Goal: Task Accomplishment & Management: Manage account settings

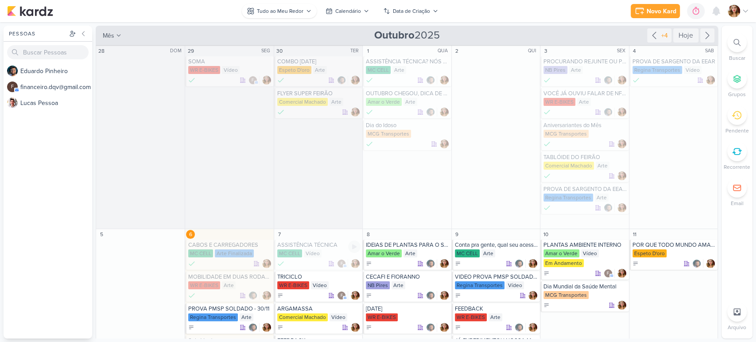
scroll to position [197, 0]
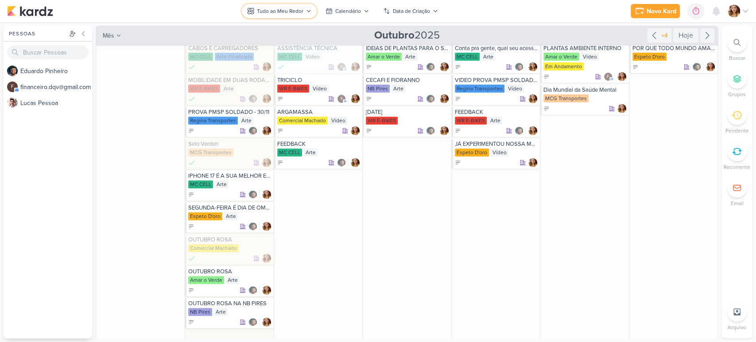
click at [300, 15] on div "Tudo ao Meu Redor" at bounding box center [280, 11] width 46 height 8
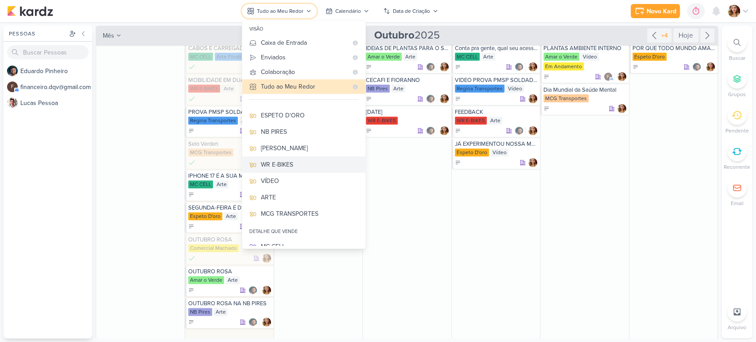
scroll to position [56, 0]
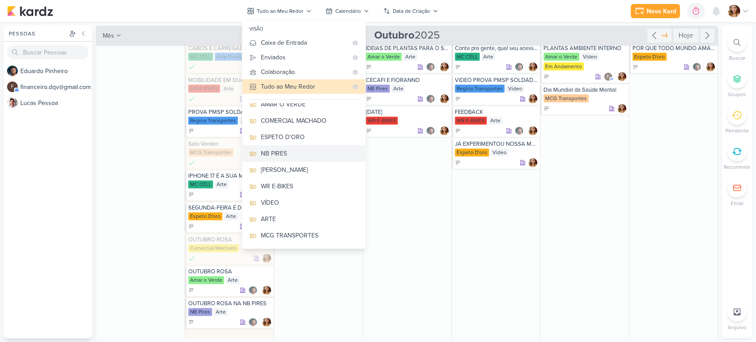
click at [311, 150] on div "NB PIRES" at bounding box center [309, 153] width 97 height 9
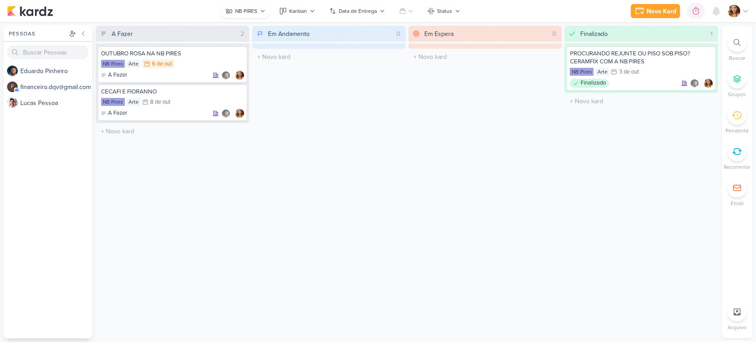
scroll to position [0, 0]
click at [185, 116] on div "A Fazer" at bounding box center [172, 113] width 143 height 9
click at [293, 9] on div "Kanban" at bounding box center [298, 11] width 18 height 8
click at [337, 77] on button "Calendário" at bounding box center [318, 76] width 88 height 16
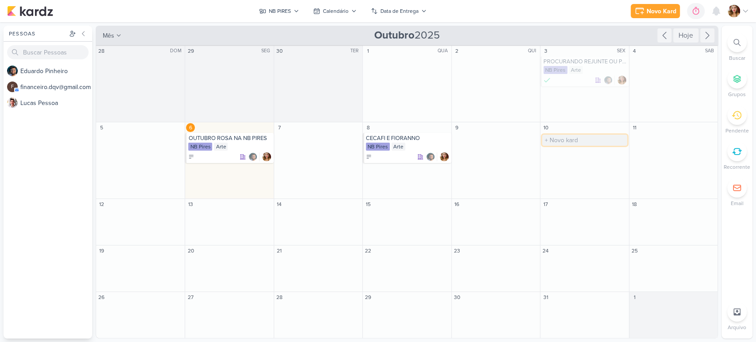
click at [599, 139] on input "text" at bounding box center [584, 140] width 85 height 11
type input "CECAFI"
click at [573, 149] on div "NB Pires" at bounding box center [584, 147] width 83 height 9
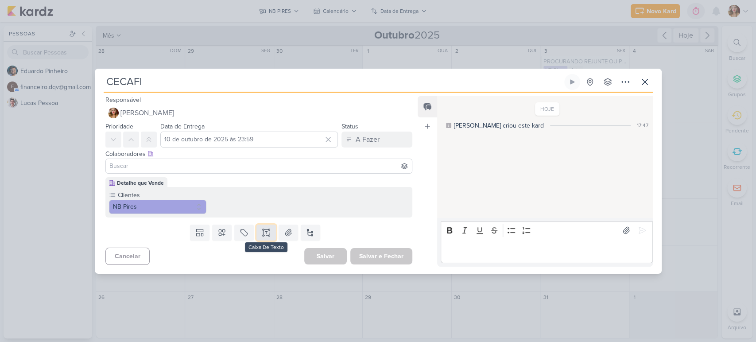
click at [272, 230] on button at bounding box center [265, 232] width 19 height 16
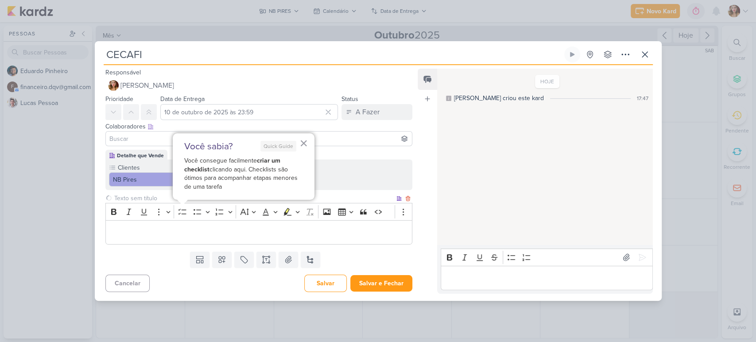
click at [276, 231] on p "Editor editing area: main" at bounding box center [258, 232] width 297 height 11
click at [322, 227] on p "Editor editing area: main" at bounding box center [258, 232] width 297 height 11
click at [552, 275] on p "Editor editing area: main" at bounding box center [546, 277] width 202 height 11
click at [287, 251] on button at bounding box center [287, 259] width 19 height 16
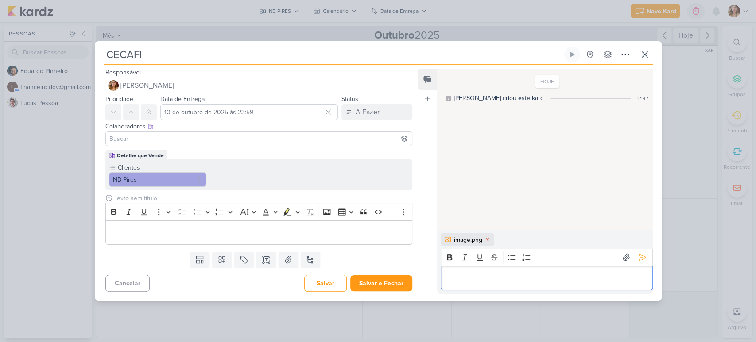
click at [548, 283] on div "Editor editing area: main" at bounding box center [546, 278] width 212 height 24
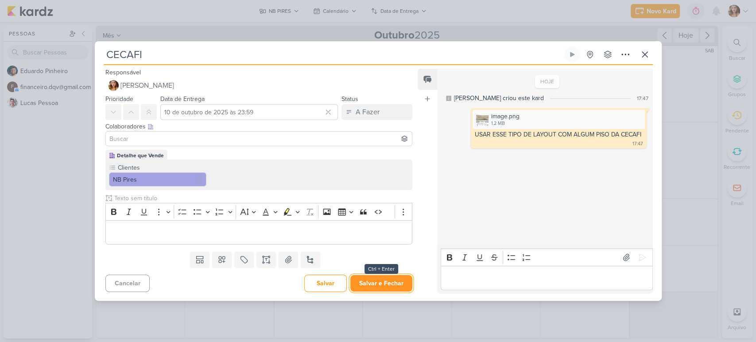
click at [397, 283] on button "Salvar e Fechar" at bounding box center [381, 283] width 62 height 16
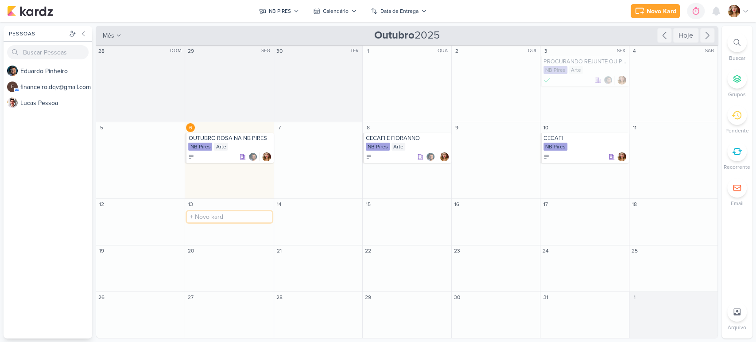
click at [219, 217] on input "text" at bounding box center [229, 216] width 85 height 11
type input "roca"
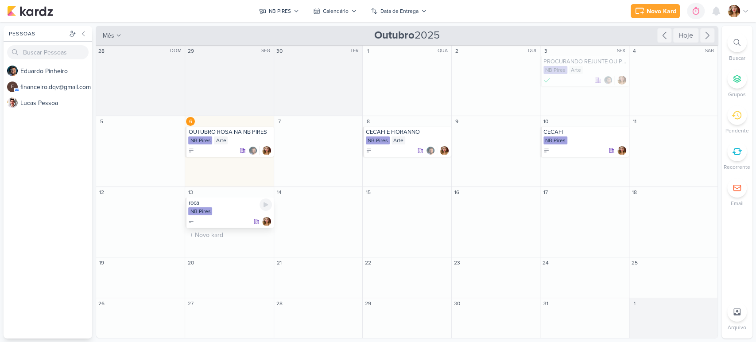
click at [242, 217] on div at bounding box center [229, 221] width 83 height 9
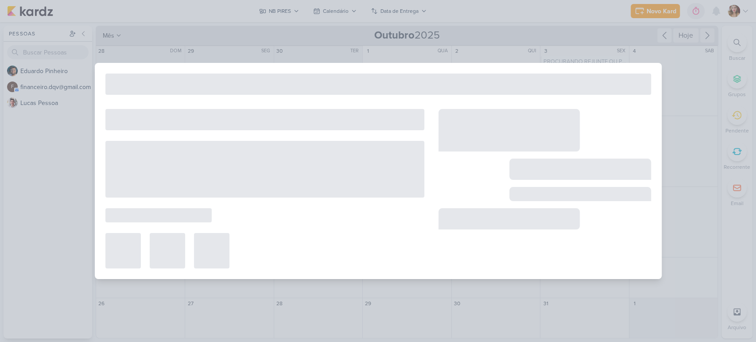
type input "roca"
type input "[DATE] 23:59"
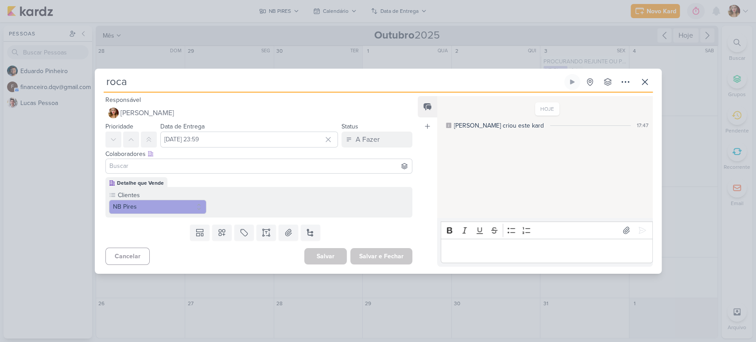
click at [493, 248] on p "Editor editing area: main" at bounding box center [546, 250] width 202 height 11
click at [493, 248] on p "usar" at bounding box center [546, 250] width 202 height 11
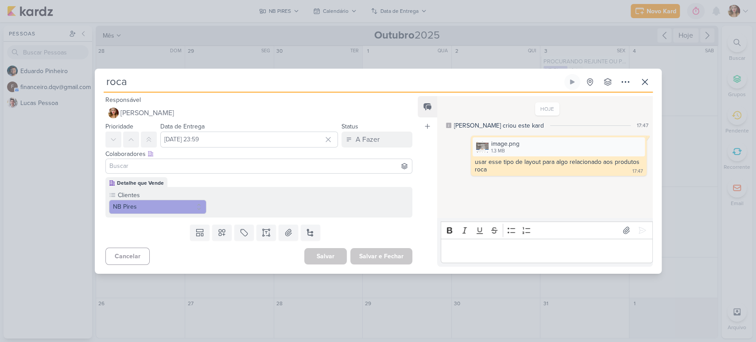
click at [313, 169] on input at bounding box center [259, 166] width 303 height 11
type input "ed"
click at [260, 184] on button "[PERSON_NAME]" at bounding box center [259, 183] width 306 height 16
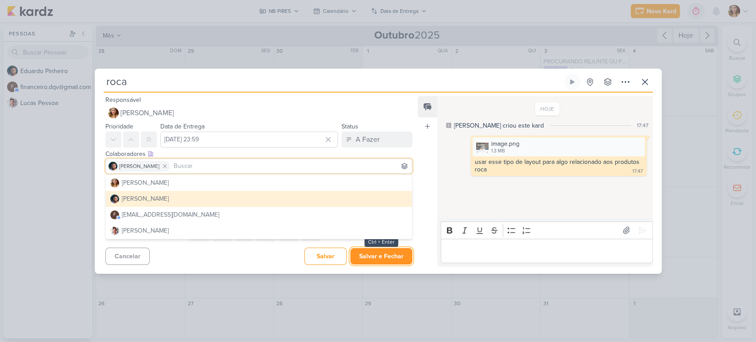
click at [400, 252] on button "Salvar e Fechar" at bounding box center [381, 256] width 62 height 16
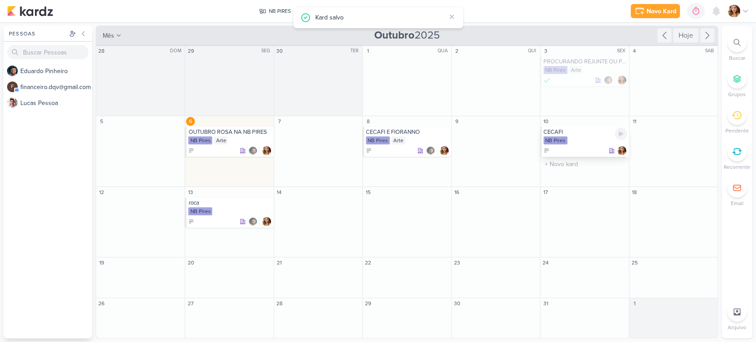
click at [584, 145] on div "NB Pires" at bounding box center [584, 140] width 83 height 9
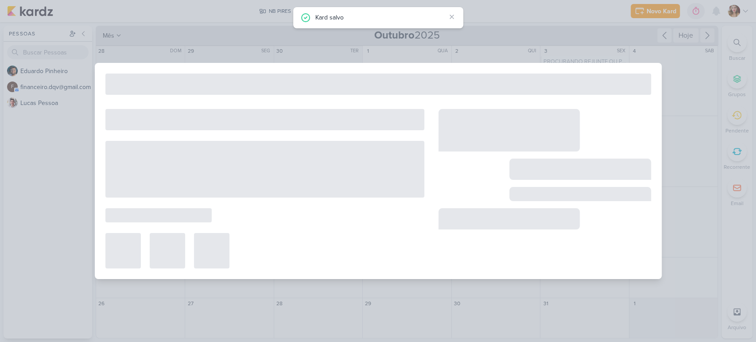
type input "CECAFI"
type input "10 de outubro de 2025 às 23:59"
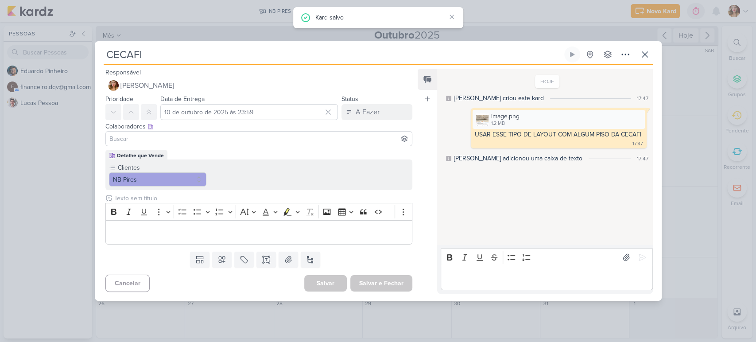
drag, startPoint x: 227, startPoint y: 147, endPoint x: 231, endPoint y: 143, distance: 6.0
click at [227, 147] on div "Colaboradores Este kard pode ser visível a usuários da sua organização Este kar…" at bounding box center [255, 135] width 321 height 30
click at [233, 141] on input at bounding box center [259, 138] width 303 height 11
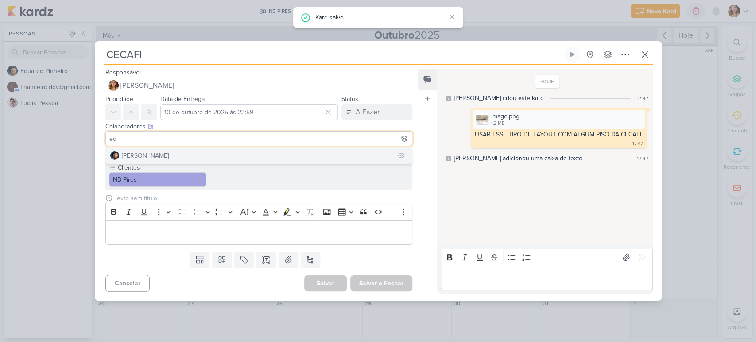
type input "ed"
click at [235, 154] on button "[PERSON_NAME]" at bounding box center [259, 155] width 306 height 16
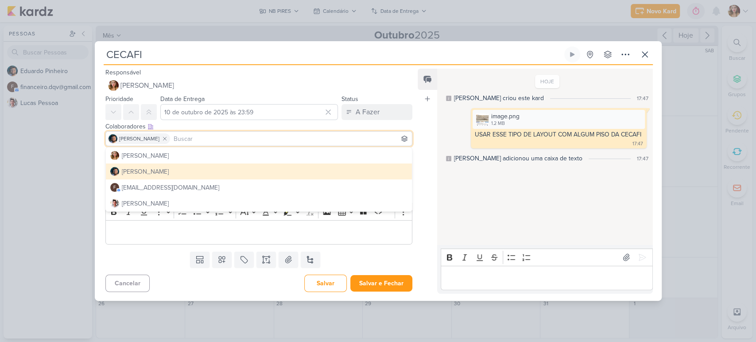
click at [378, 274] on div "Salvar Salvar e Fechar Ctrl + Enter" at bounding box center [358, 282] width 108 height 17
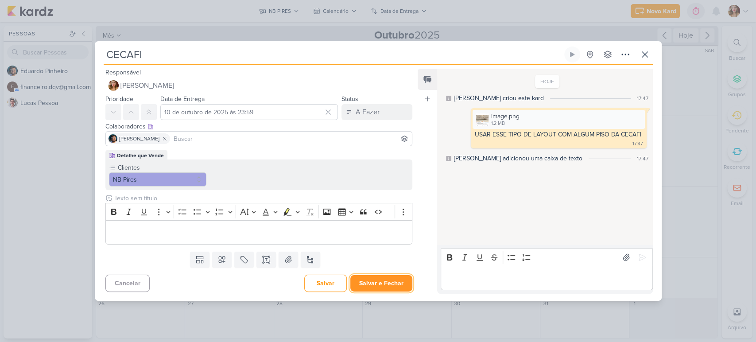
click at [389, 282] on button "Salvar e Fechar" at bounding box center [381, 283] width 62 height 16
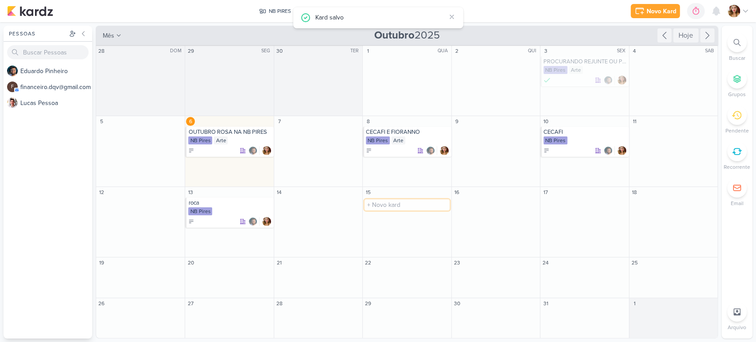
click at [412, 201] on input "text" at bounding box center [406, 204] width 85 height 11
type input "FIORANNO"
click at [411, 215] on div "NB Pires" at bounding box center [407, 211] width 83 height 9
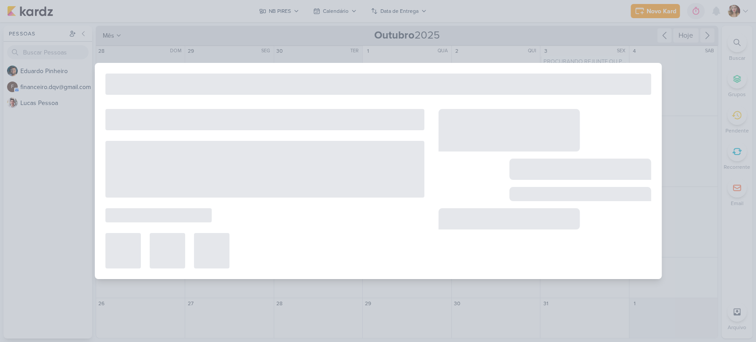
type input "FIORANNO"
type input "[DATE] 23:59"
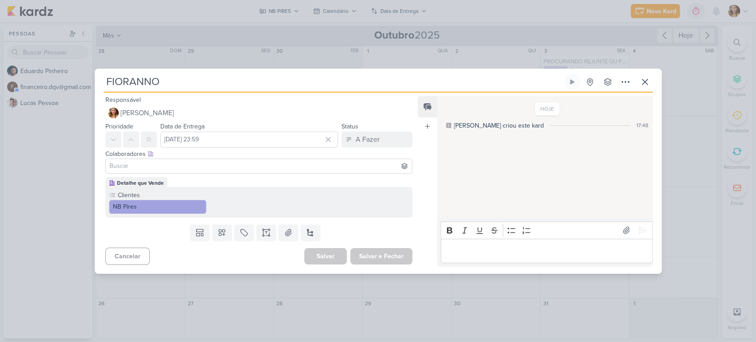
click at [555, 245] on p "Editor editing area: main" at bounding box center [546, 250] width 202 height 11
click at [560, 244] on div "Editor editing area: main" at bounding box center [546, 251] width 212 height 24
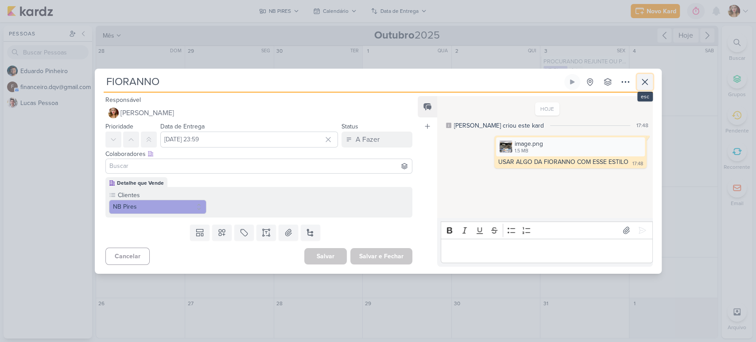
click at [645, 80] on icon at bounding box center [644, 82] width 11 height 11
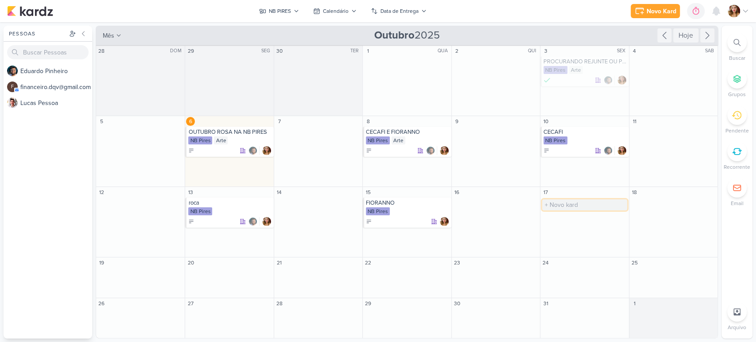
click at [563, 200] on input "text" at bounding box center [584, 204] width 85 height 11
type input "A QUALIDADE DA ARGAMASSA"
click at [595, 212] on div "NB Pires" at bounding box center [584, 211] width 83 height 9
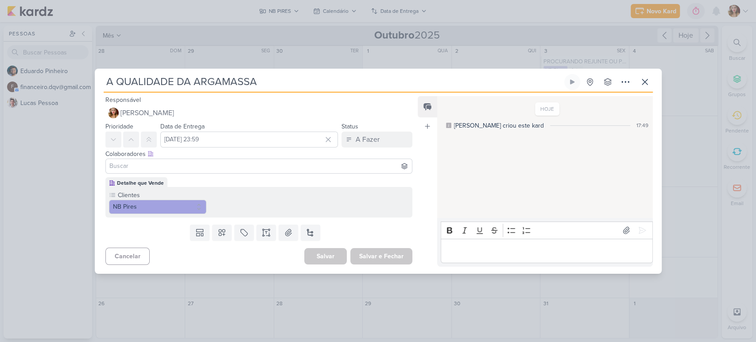
click at [570, 255] on p "Editor editing area: main" at bounding box center [546, 250] width 202 height 11
click at [468, 254] on p "Editor editing area: main" at bounding box center [546, 250] width 202 height 11
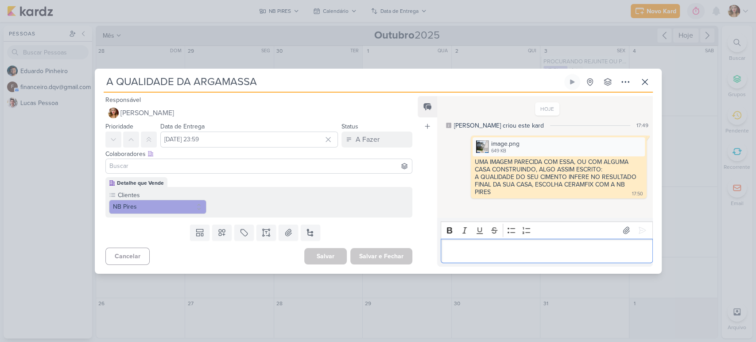
click at [563, 246] on p "Editor editing area: main" at bounding box center [546, 250] width 202 height 11
click at [190, 154] on div "Colaboradores Este kard pode ser visível a usuários da sua organização Este kar…" at bounding box center [258, 153] width 307 height 9
click at [204, 162] on input at bounding box center [259, 166] width 303 height 11
type input "ED"
click at [206, 181] on button "[PERSON_NAME]" at bounding box center [259, 183] width 306 height 16
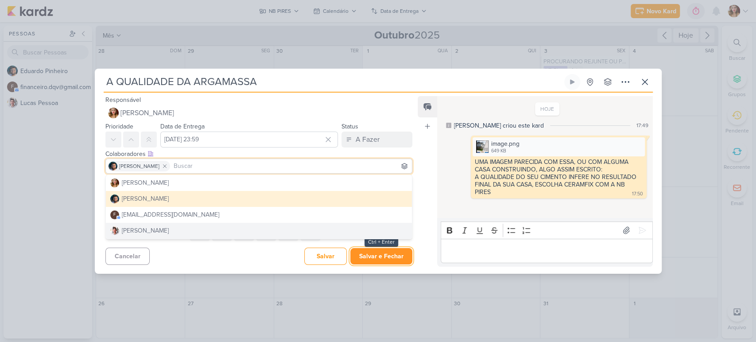
click at [375, 258] on button "Salvar e Fechar" at bounding box center [381, 256] width 62 height 16
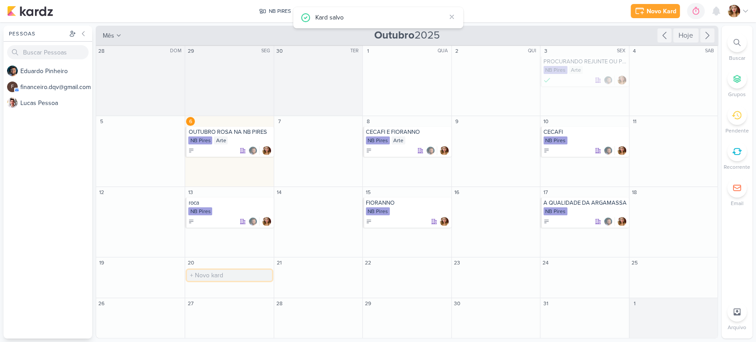
click at [237, 275] on input "text" at bounding box center [229, 275] width 85 height 11
type input "MELHORES ESCOLHAS PARA SUA LOJA DE MATERIAL DE CONSTRUÇÃO"
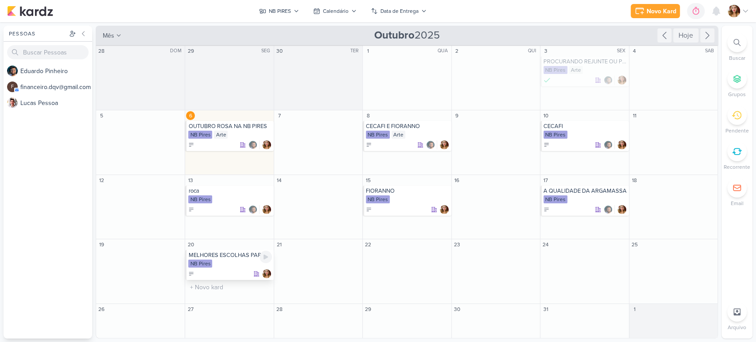
click at [227, 256] on div "MELHORES ESCOLHAS PARA SUA LOJA DE MATERIAL DE CONSTRUÇÃO" at bounding box center [229, 254] width 83 height 7
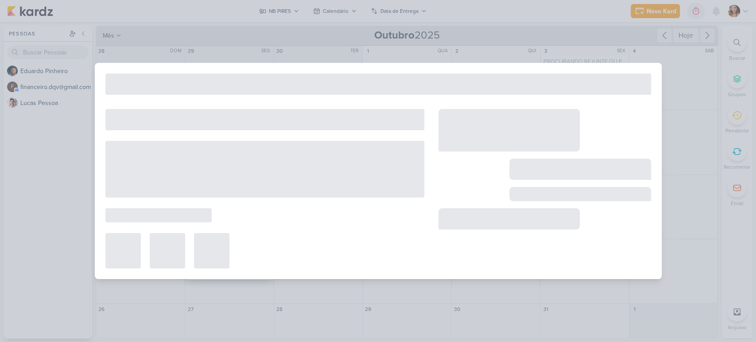
type input "MELHORES ESCOLHAS PARA SUA LOJA DE MATERIAL DE CONSTRUÇÃO"
type input "[DATE] 23:59"
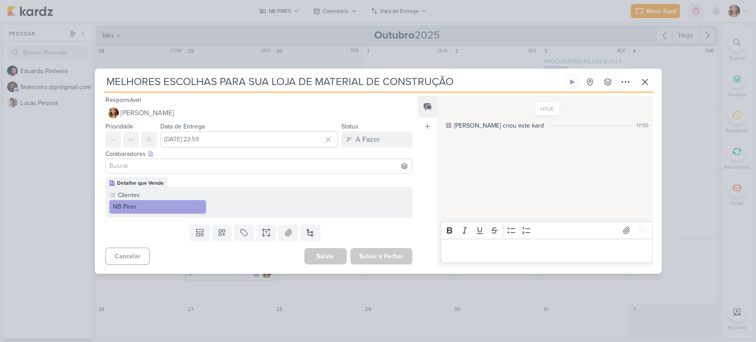
click at [300, 158] on div at bounding box center [258, 165] width 307 height 15
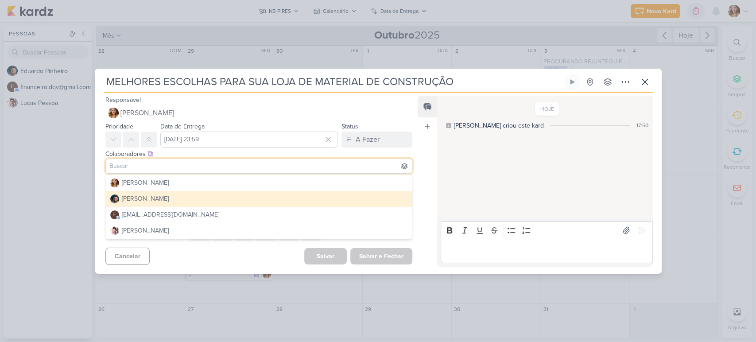
click at [302, 166] on input at bounding box center [259, 166] width 303 height 11
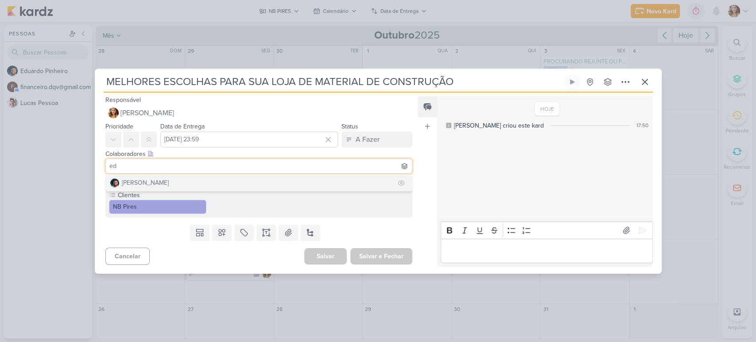
type input "ed"
click at [287, 181] on button "[PERSON_NAME]" at bounding box center [259, 183] width 306 height 16
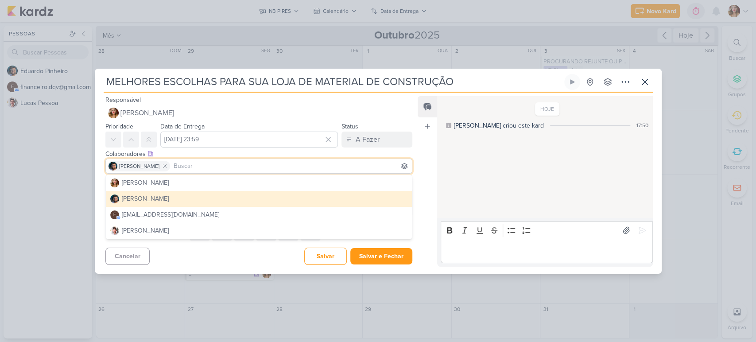
click at [589, 259] on div "Editor editing area: main" at bounding box center [546, 251] width 212 height 24
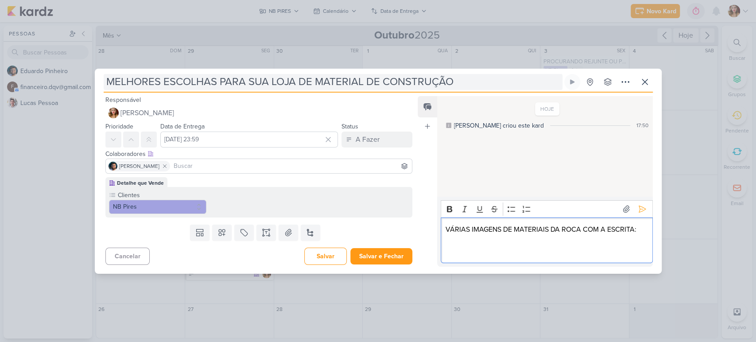
click at [525, 81] on input "MELHORES ESCOLHAS PARA SUA LOJA DE MATERIAL DE CONSTRUÇÃO" at bounding box center [333, 82] width 459 height 16
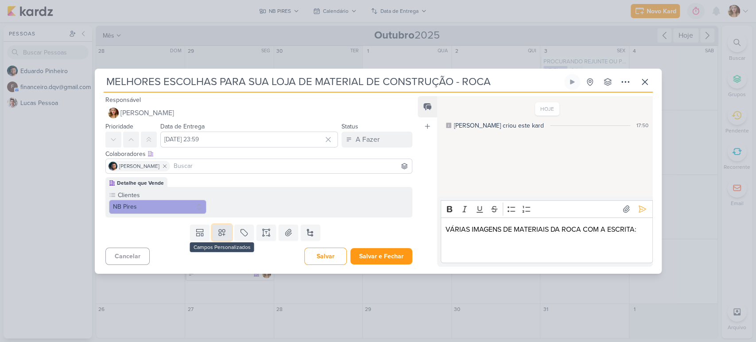
click at [217, 238] on button at bounding box center [221, 232] width 19 height 16
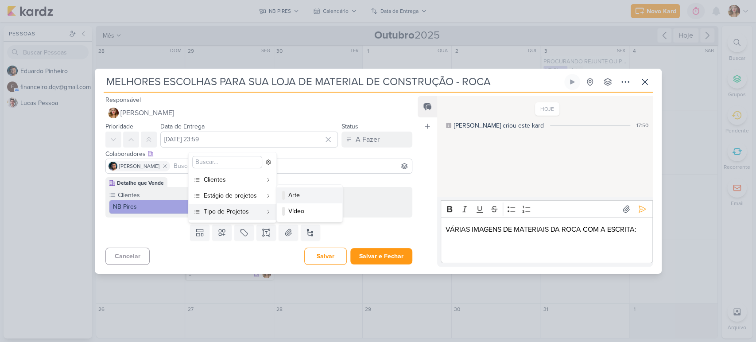
click at [290, 197] on div "Arte" at bounding box center [309, 194] width 43 height 9
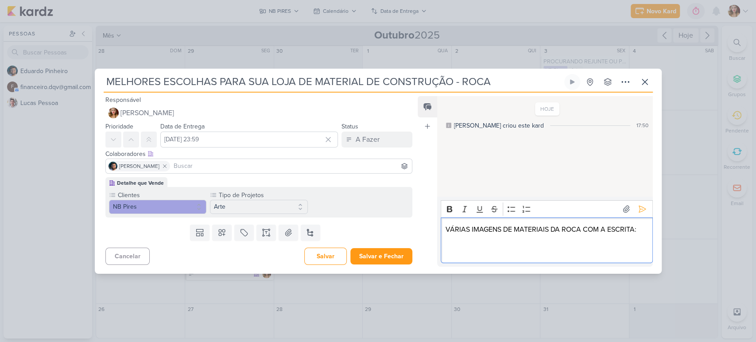
click at [623, 247] on p "Editor editing area: main" at bounding box center [546, 250] width 202 height 11
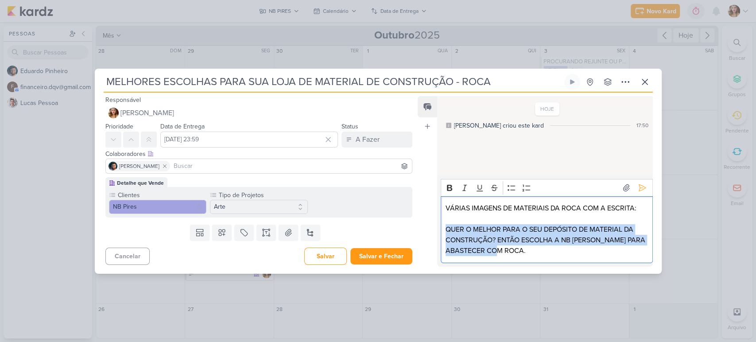
drag, startPoint x: 548, startPoint y: 251, endPoint x: 439, endPoint y: 230, distance: 110.8
click at [439, 230] on div "Rich Text Editor Bold Italic Underline Strikethrough Bulleted List Numbered Lis…" at bounding box center [544, 220] width 215 height 91
copy p "QUER O MELHOR PARA O SEU DEPÓSITO DE MATERIAL DA CONSTRUÇÃO? ENTÃO ESCOLHA A NB…"
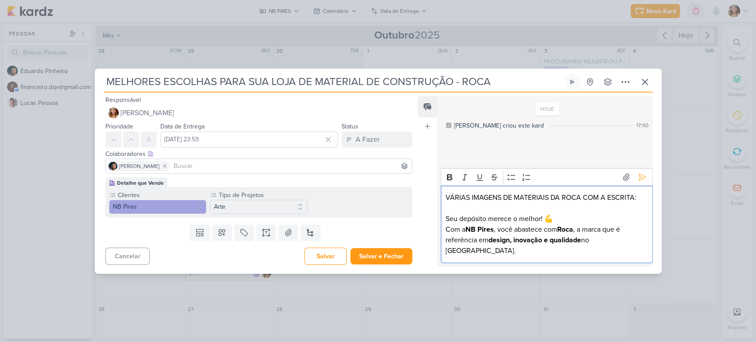
click at [565, 217] on p "Seu depósito merece o melhor! 💪 Com a NB Pires , você abastece com Roca , a mar…" at bounding box center [546, 234] width 202 height 42
click at [444, 215] on div "VÁRIAS IMAGENS DE MATERIAIS DA ROCA COM A ESCRITA: Seu depósito merece o melhor…" at bounding box center [546, 223] width 212 height 77
click at [547, 201] on p "VÁRIAS IMAGENS DE MATERIAIS DA ROCA COM A ESCRITA:" at bounding box center [546, 197] width 202 height 11
click at [580, 230] on p "Para nós da NB PIRES o seu depósito merece o melhor! Com a NB Pires , você abas…" at bounding box center [546, 234] width 202 height 42
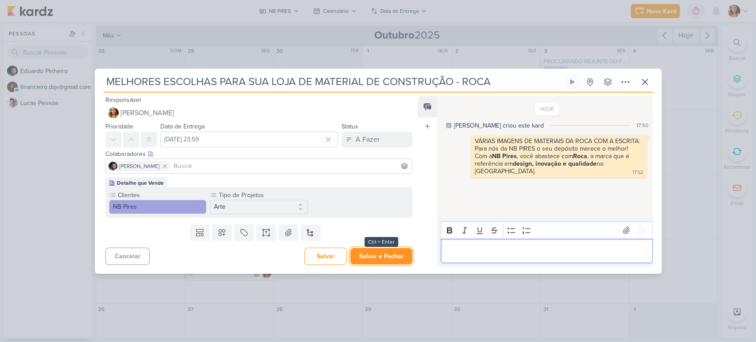
click at [373, 255] on button "Salvar e Fechar" at bounding box center [381, 256] width 62 height 16
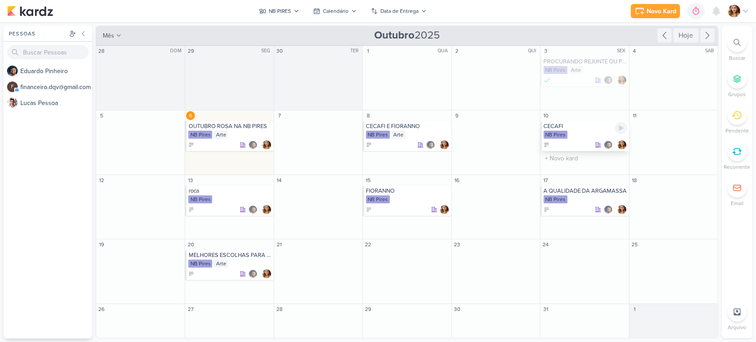
click at [575, 129] on div "CECAFI" at bounding box center [584, 126] width 83 height 7
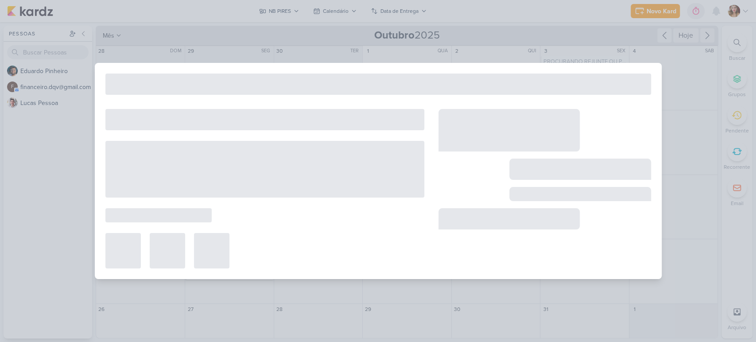
type input "CECAFI"
type input "10 de outubro de 2025 às 23:59"
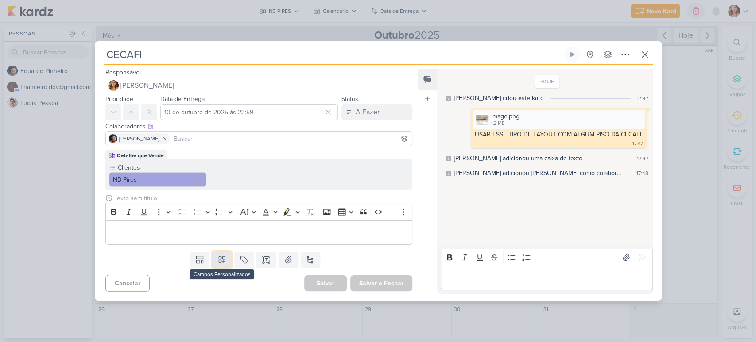
click at [227, 258] on button at bounding box center [221, 259] width 19 height 16
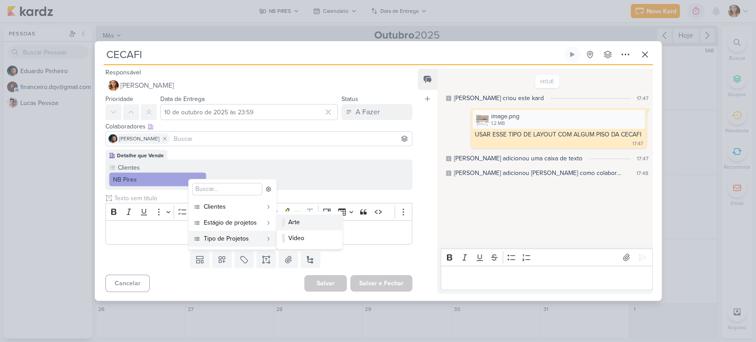
click at [305, 223] on div "Arte" at bounding box center [309, 221] width 43 height 9
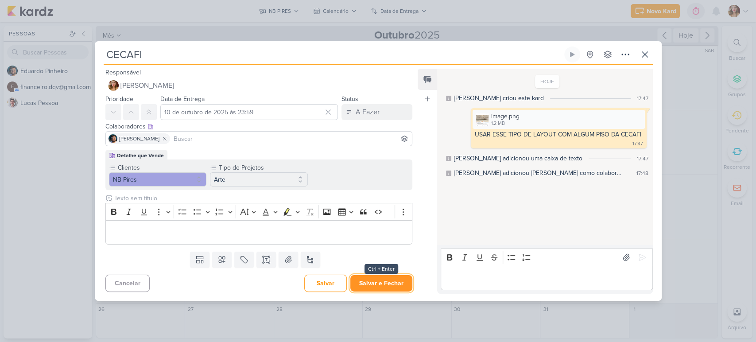
click at [389, 283] on button "Salvar e Fechar" at bounding box center [381, 283] width 62 height 16
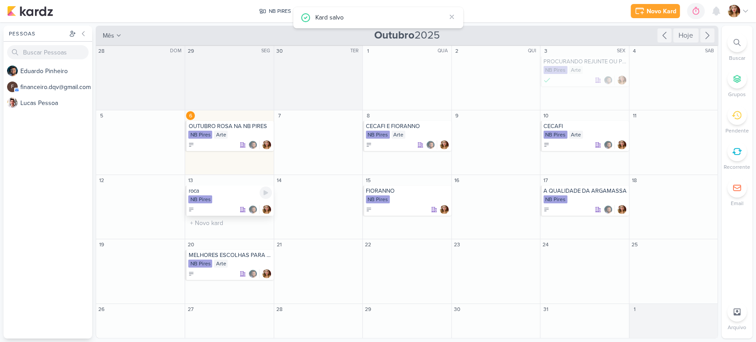
click at [252, 197] on div "NB Pires" at bounding box center [229, 199] width 83 height 9
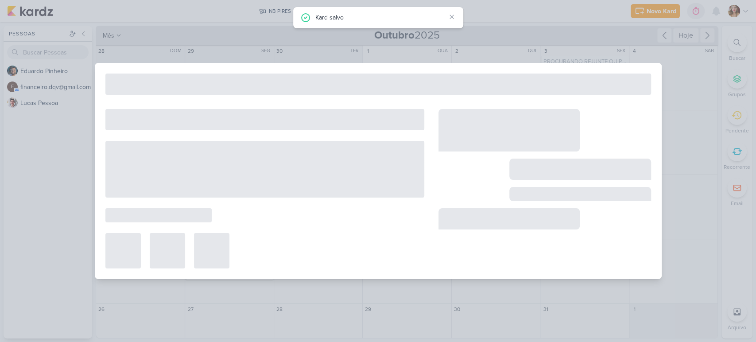
type input "roca"
type input "[DATE] 23:59"
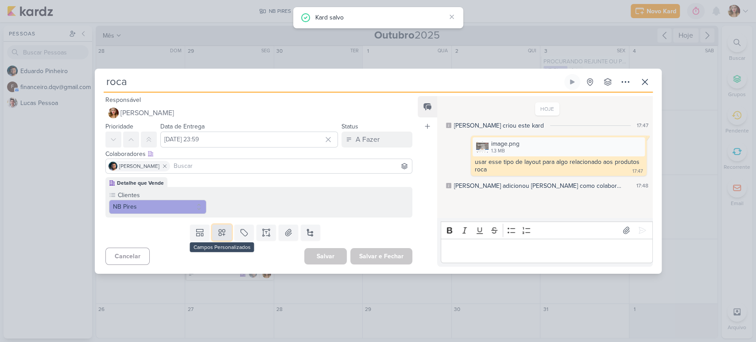
click at [224, 225] on button at bounding box center [221, 232] width 19 height 16
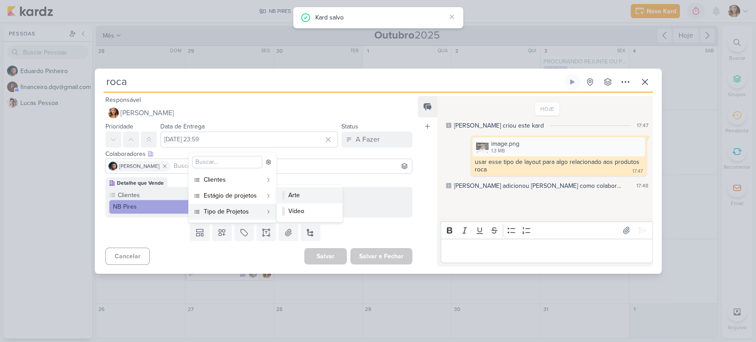
click at [320, 190] on div "Arte" at bounding box center [309, 194] width 43 height 9
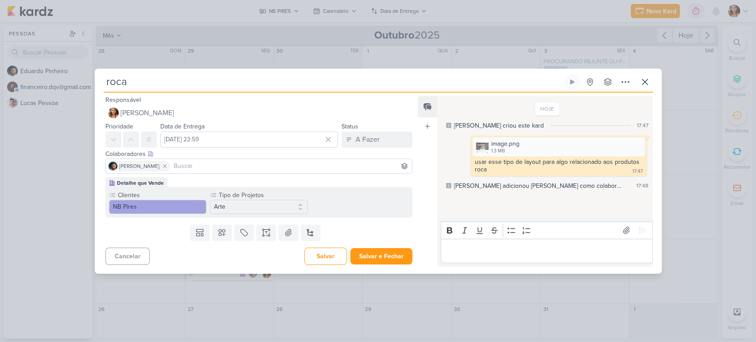
click at [390, 265] on div "Cancelar [GEOGRAPHIC_DATA] Salvar e Fechar Ctrl + Enter" at bounding box center [255, 255] width 321 height 23
click at [395, 255] on button "Salvar e Fechar" at bounding box center [381, 256] width 62 height 16
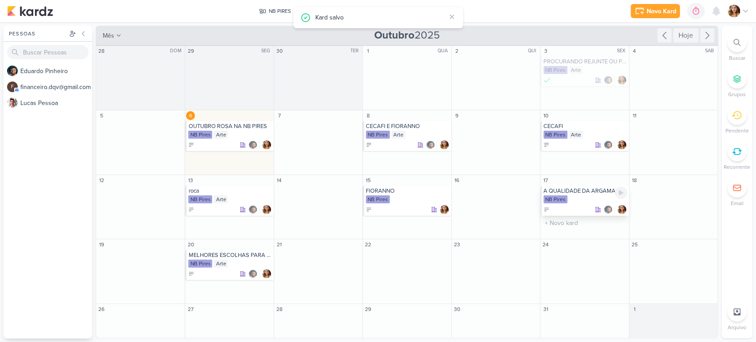
click at [587, 201] on div "NB Pires" at bounding box center [584, 199] width 83 height 9
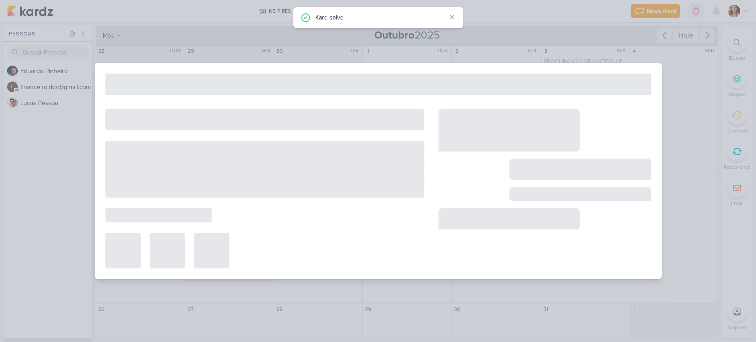
type input "A QUALIDADE DA ARGAMASSA"
type input "[DATE] 23:59"
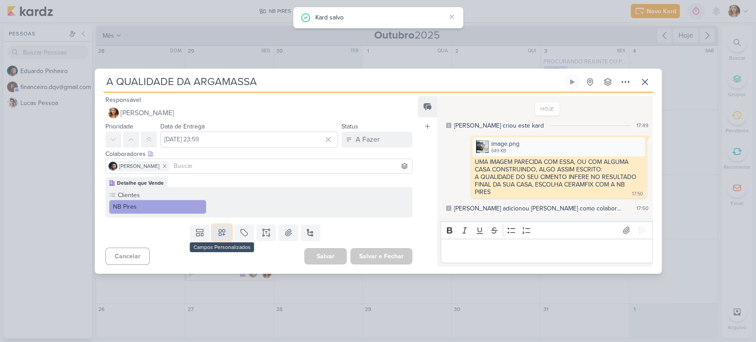
click at [223, 237] on button at bounding box center [221, 232] width 19 height 16
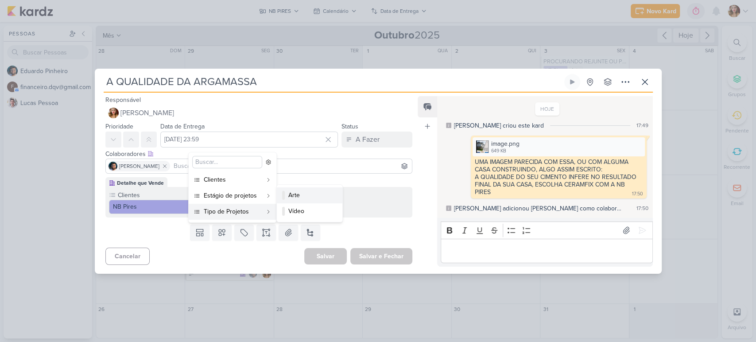
click at [316, 192] on div "Arte" at bounding box center [309, 194] width 43 height 9
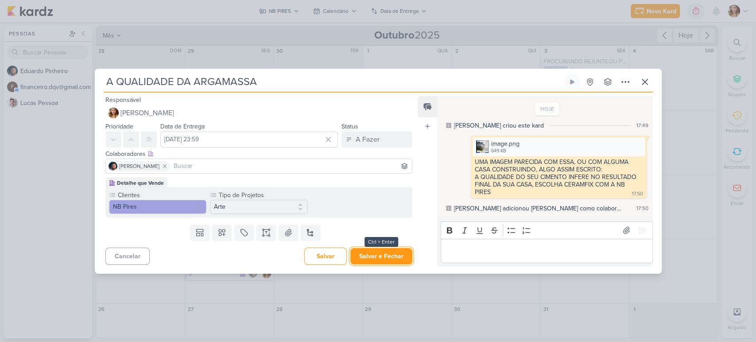
click at [387, 254] on button "Salvar e Fechar" at bounding box center [381, 256] width 62 height 16
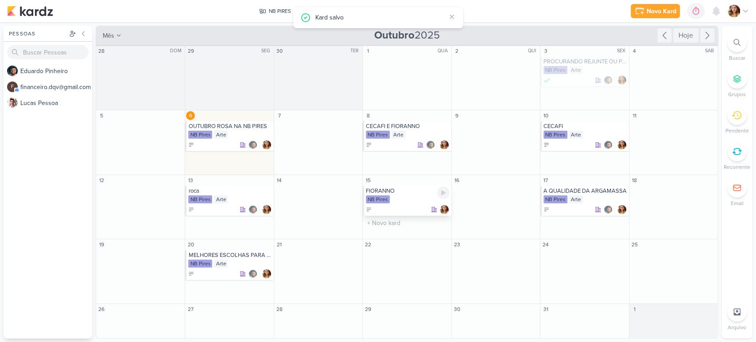
click at [409, 194] on div "FIORANNO NB Pires" at bounding box center [407, 200] width 88 height 30
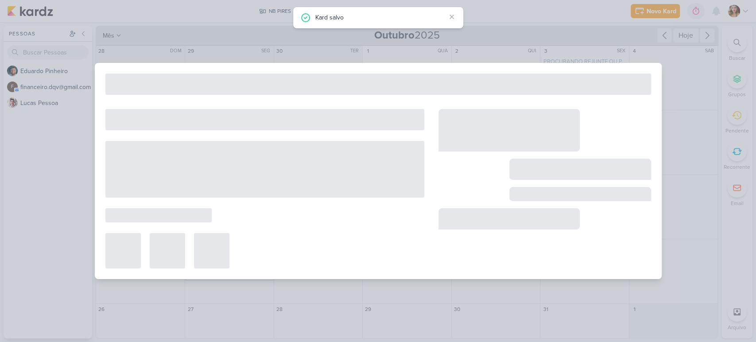
type input "FIORANNO"
type input "[DATE] 23:59"
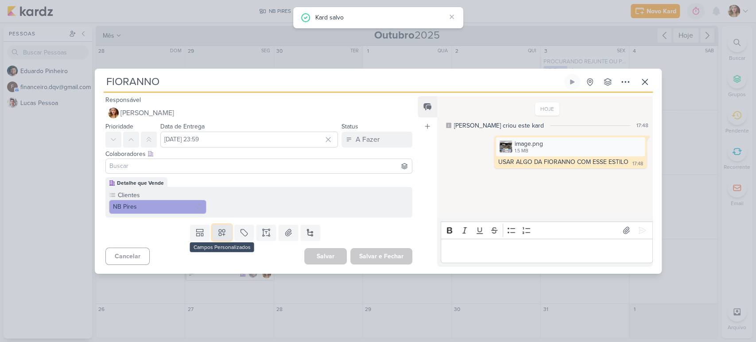
click at [224, 230] on icon at bounding box center [221, 232] width 9 height 9
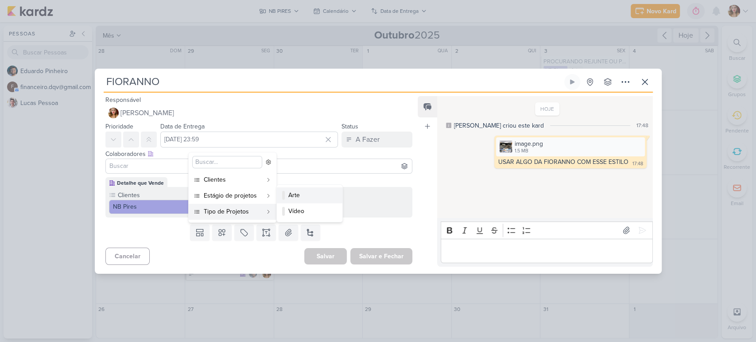
click at [322, 196] on div "Arte" at bounding box center [309, 194] width 43 height 9
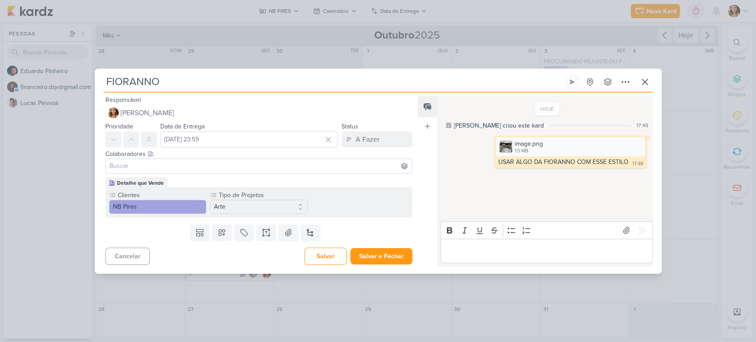
click at [349, 155] on div "Colaboradores Este kard pode ser visível a usuários da sua organização Este kar…" at bounding box center [258, 153] width 307 height 9
click at [350, 164] on input at bounding box center [259, 166] width 303 height 11
type input "ed"
click at [297, 186] on button "[PERSON_NAME]" at bounding box center [259, 183] width 306 height 16
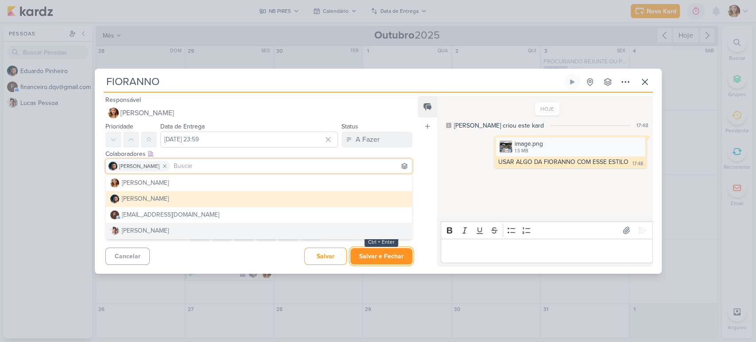
click at [374, 254] on button "Salvar e Fechar" at bounding box center [381, 256] width 62 height 16
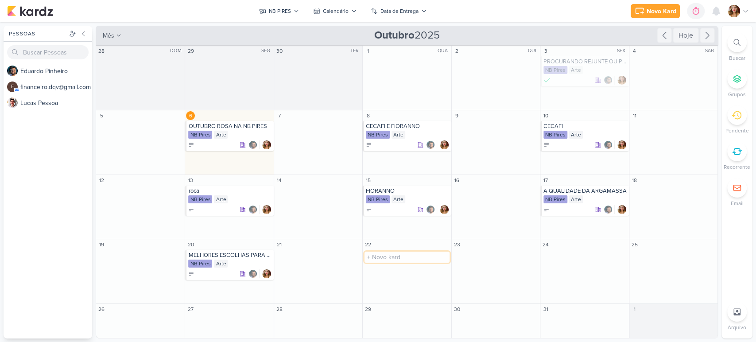
click at [410, 251] on input "text" at bounding box center [406, 256] width 85 height 11
type input "C"
type input "QUER O MELHOR PARA O SEU DEPÓSITO? SOMENTE COM A NB PIRES"
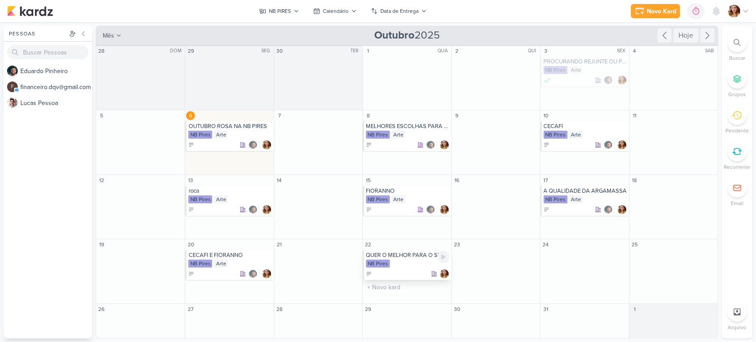
click at [414, 266] on div "NB Pires" at bounding box center [407, 263] width 83 height 9
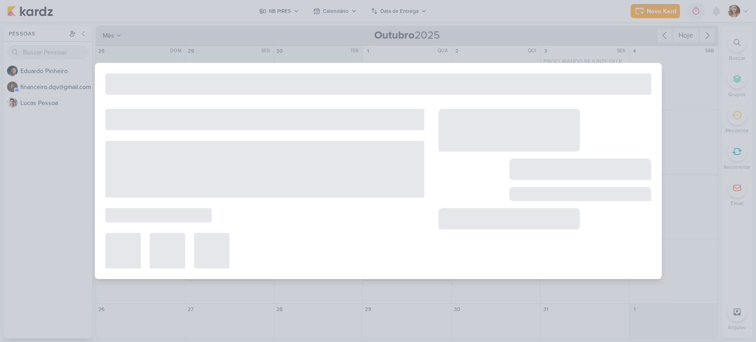
type input "QUER O MELHOR PARA O SEU DEPÓSITO? SOMENTE COM A NB PIRES"
type input "[DATE] 23:59"
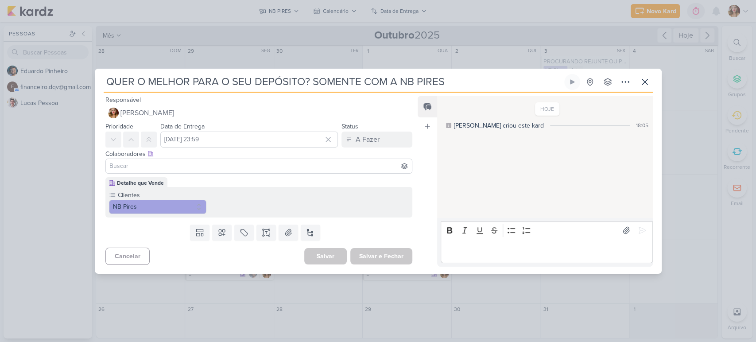
click at [573, 261] on div "Editor editing area: main" at bounding box center [546, 251] width 212 height 24
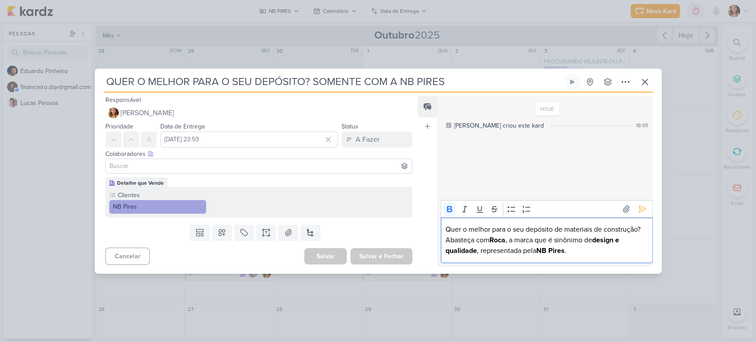
click at [498, 239] on strong "Roca" at bounding box center [497, 239] width 16 height 9
drag, startPoint x: 568, startPoint y: 252, endPoint x: 477, endPoint y: 250, distance: 91.2
click at [477, 250] on p "Quer o melhor para o seu depósito de materiais de construção? Abasteça com a NB…" at bounding box center [546, 240] width 202 height 32
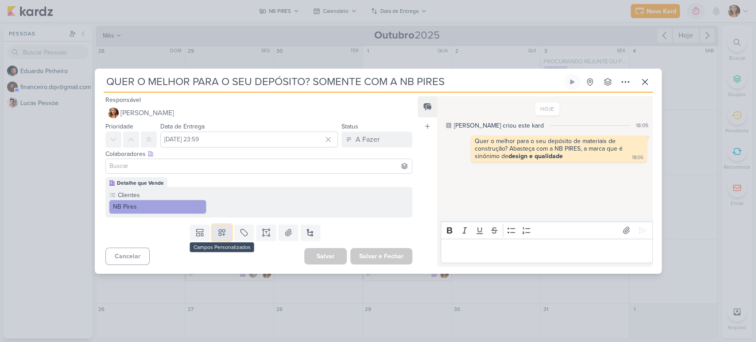
click at [214, 235] on button at bounding box center [221, 232] width 19 height 16
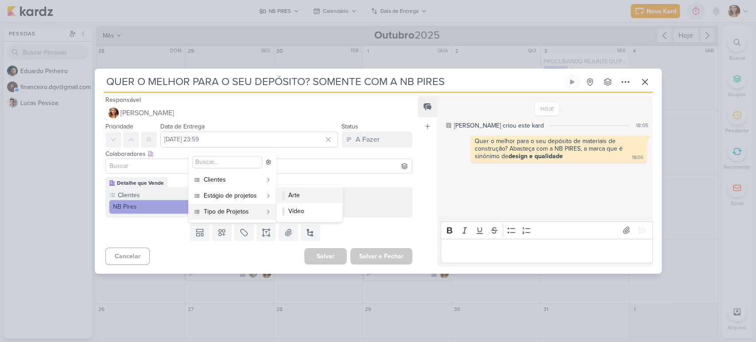
click at [291, 198] on div "Arte" at bounding box center [309, 194] width 43 height 9
click at [223, 166] on input at bounding box center [259, 166] width 303 height 11
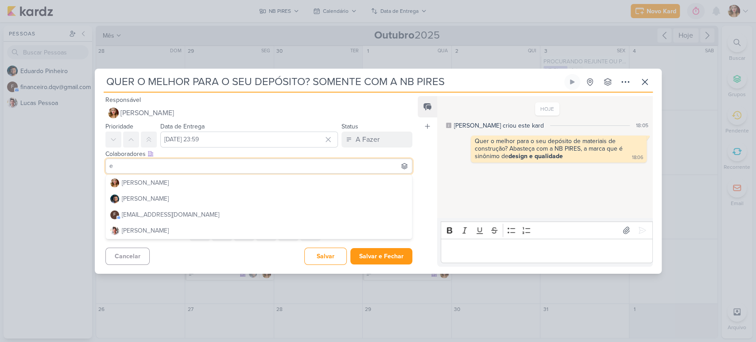
type input "ed"
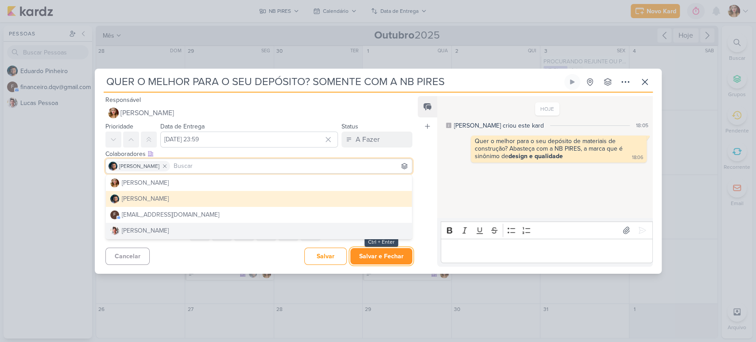
click at [386, 260] on button "Salvar e Fechar" at bounding box center [381, 256] width 62 height 16
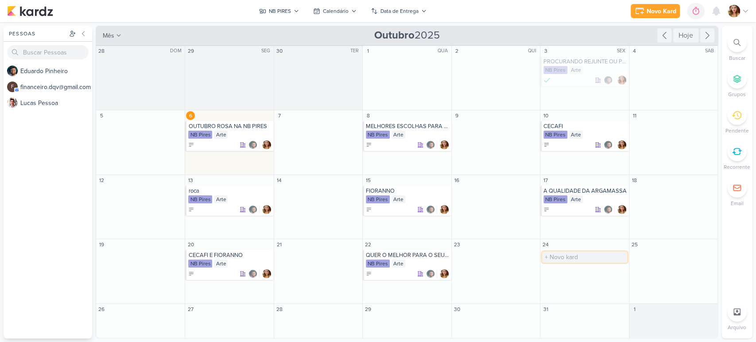
click at [552, 257] on input "text" at bounding box center [584, 256] width 85 height 11
type input "P"
click at [334, 3] on div "Novo Kard Ctrl + k 0h0m Sessão desligada... Hoje 0h0m Semana 0h0m Mês 0h0m" at bounding box center [377, 11] width 741 height 22
click at [323, 14] on div "Calendário" at bounding box center [336, 11] width 26 height 8
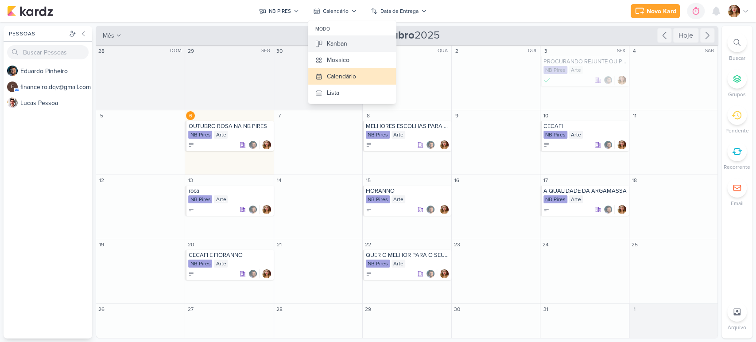
click at [332, 37] on button "Kanban" at bounding box center [352, 43] width 88 height 16
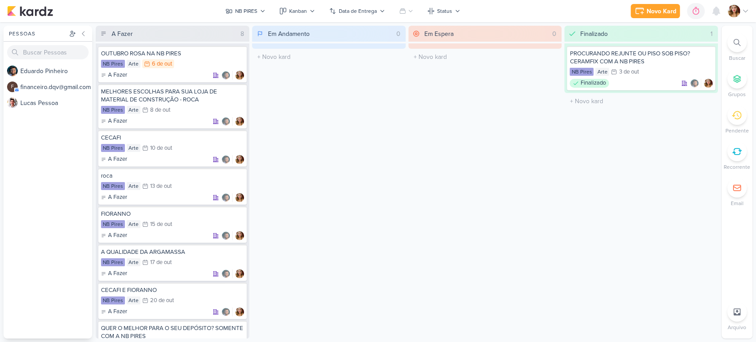
click at [303, 139] on div "Em Andamento 0 O título do kard deve ter menos que 100 caracteres" at bounding box center [329, 182] width 154 height 313
click at [420, 196] on div "Em Espera 0 O título do kard deve ter menos que 100 caracteres" at bounding box center [485, 182] width 154 height 313
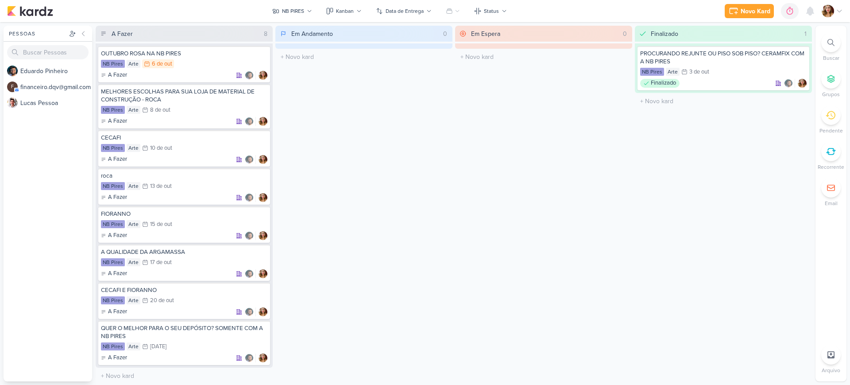
click at [386, 139] on div "Em Andamento 0 O título do kard deve ter menos que 100 caracteres" at bounding box center [363, 203] width 177 height 355
